Goal: Task Accomplishment & Management: Use online tool/utility

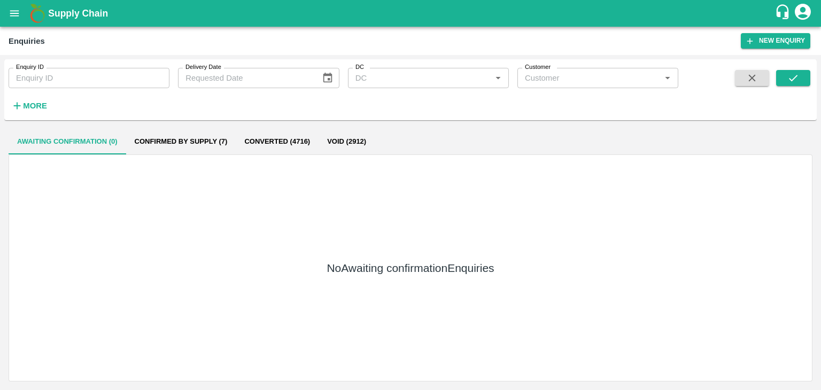
click at [3, 7] on button "open drawer" at bounding box center [14, 13] width 25 height 25
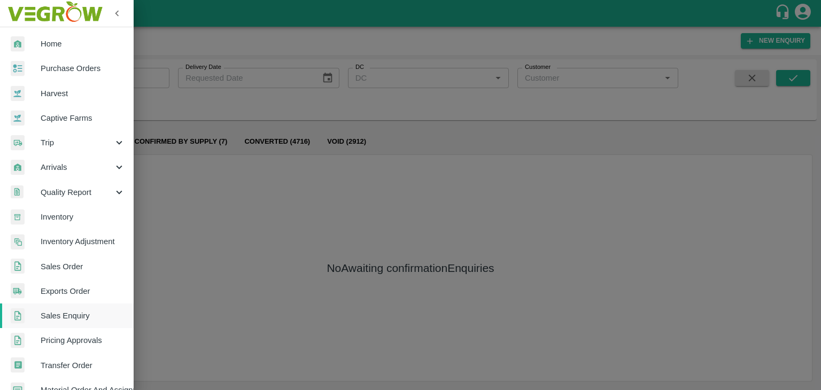
click at [64, 66] on span "Purchase Orders" at bounding box center [83, 69] width 84 height 12
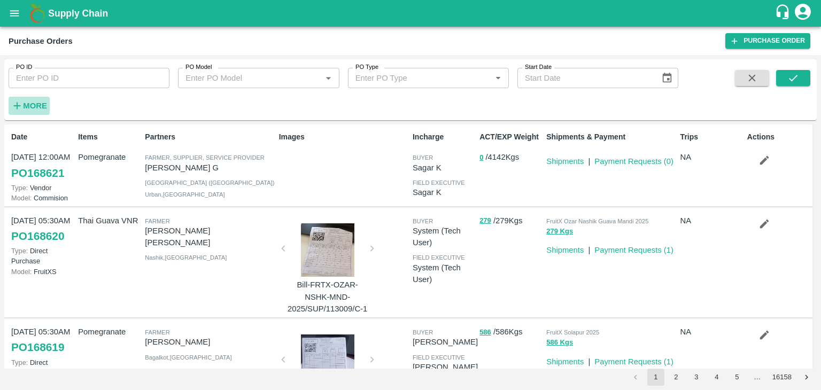
click at [36, 104] on strong "More" at bounding box center [35, 106] width 24 height 9
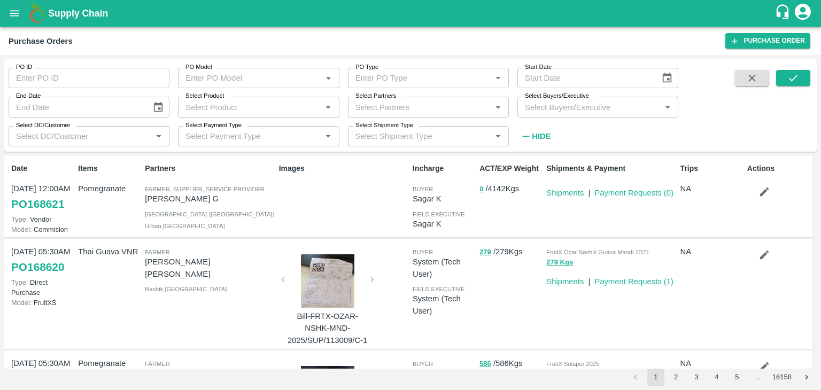
click at [564, 108] on input "Select Buyers/Executive" at bounding box center [588, 107] width 137 height 14
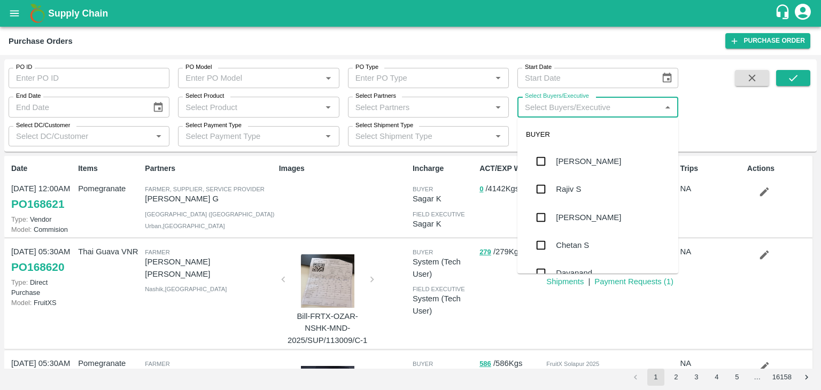
click at [17, 19] on button "open drawer" at bounding box center [14, 13] width 25 height 25
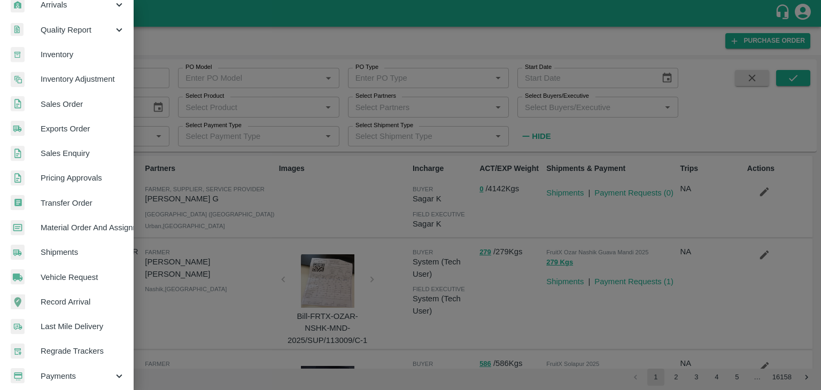
scroll to position [219, 0]
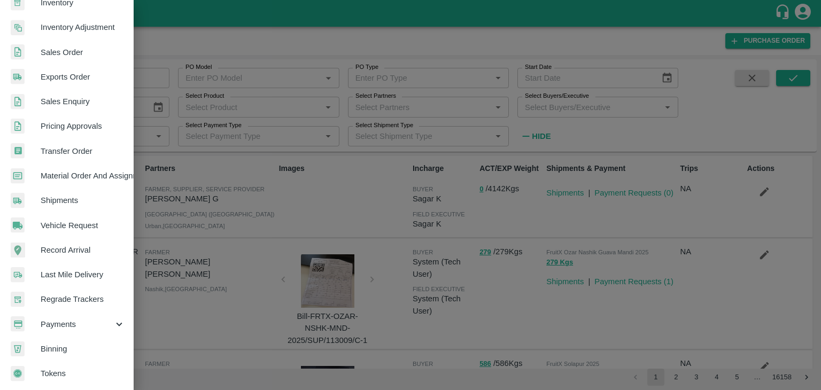
click at [60, 318] on span "Payments" at bounding box center [77, 324] width 73 height 12
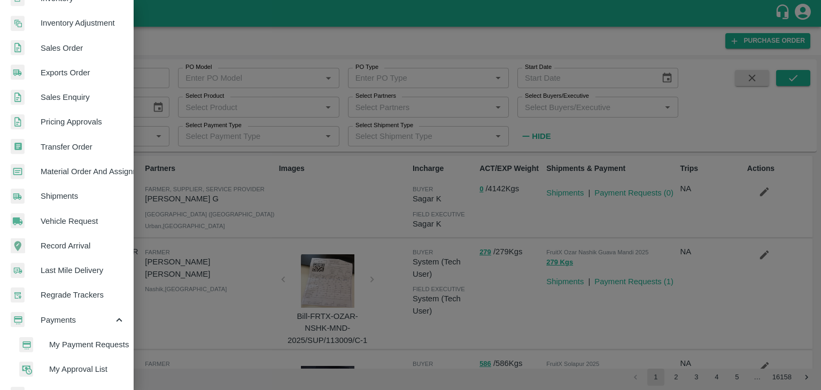
click at [81, 350] on span "My Payment Requests" at bounding box center [87, 345] width 76 height 12
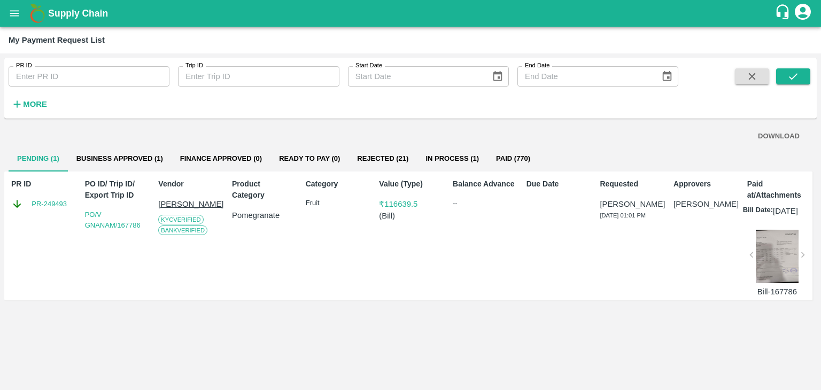
click at [29, 106] on strong "More" at bounding box center [35, 104] width 24 height 9
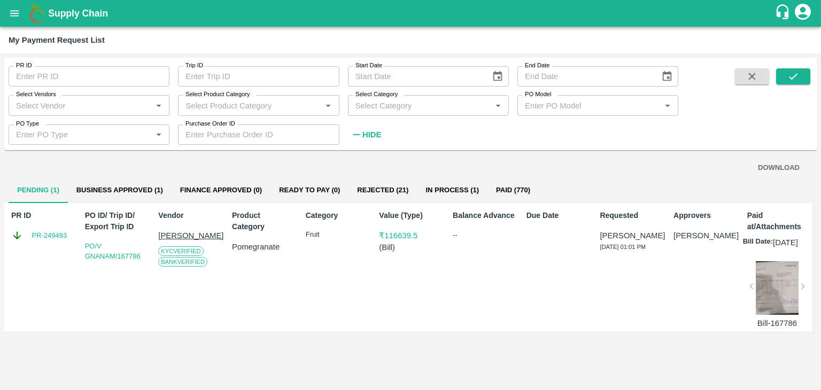
click at [80, 109] on input "Select Vendors" at bounding box center [80, 105] width 137 height 14
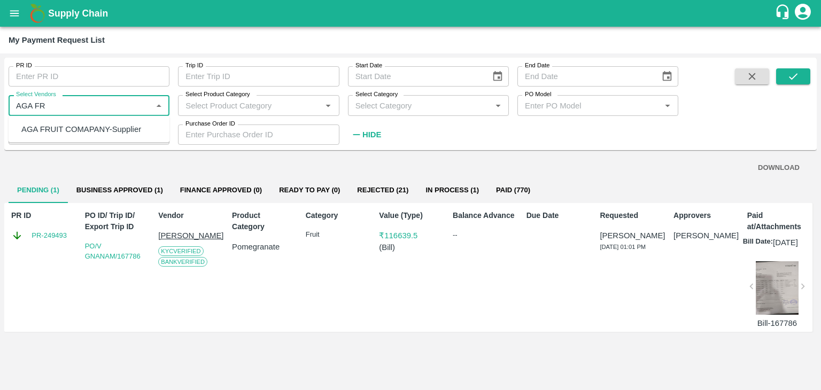
click at [88, 126] on div "AGA FRUIT COMAPANY-Supplier" at bounding box center [81, 129] width 120 height 12
type input "AGA FRUIT COMAPANY-Supplier"
click at [785, 80] on button "submit" at bounding box center [793, 76] width 34 height 16
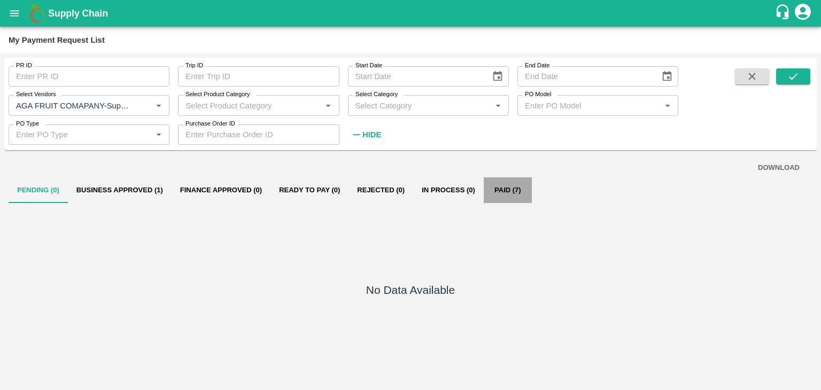
click at [500, 189] on button "Paid (7)" at bounding box center [507, 190] width 48 height 26
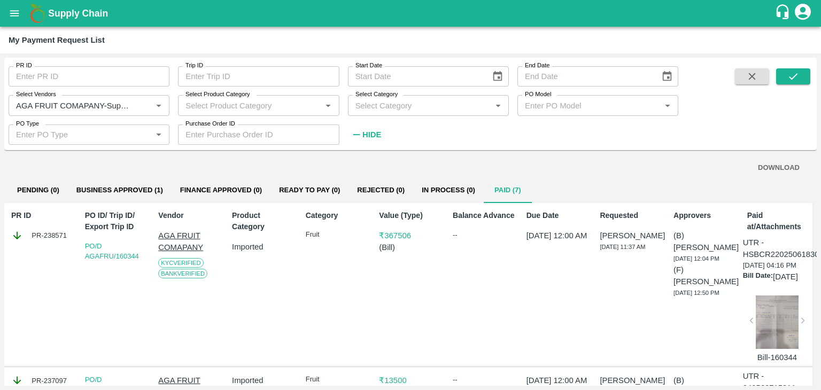
click at [768, 167] on button "DOWNLOAD" at bounding box center [778, 168] width 50 height 19
